Goal: Information Seeking & Learning: Learn about a topic

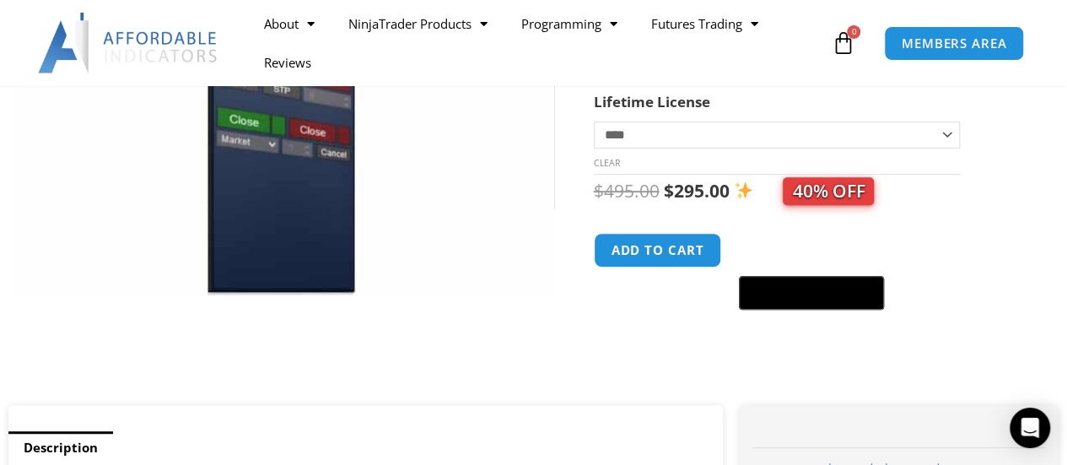
scroll to position [422, 0]
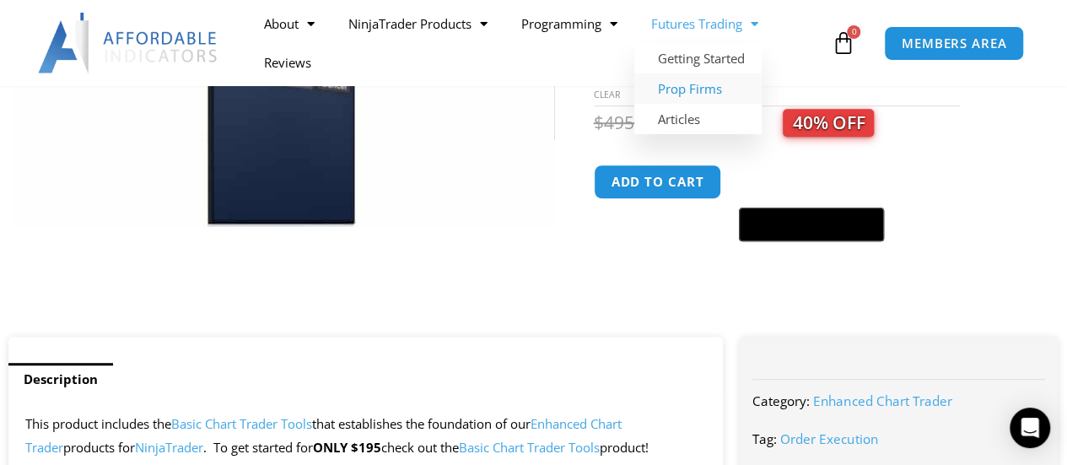
click at [692, 85] on link "Prop Firms" at bounding box center [697, 88] width 127 height 30
